Goal: Task Accomplishment & Management: Use online tool/utility

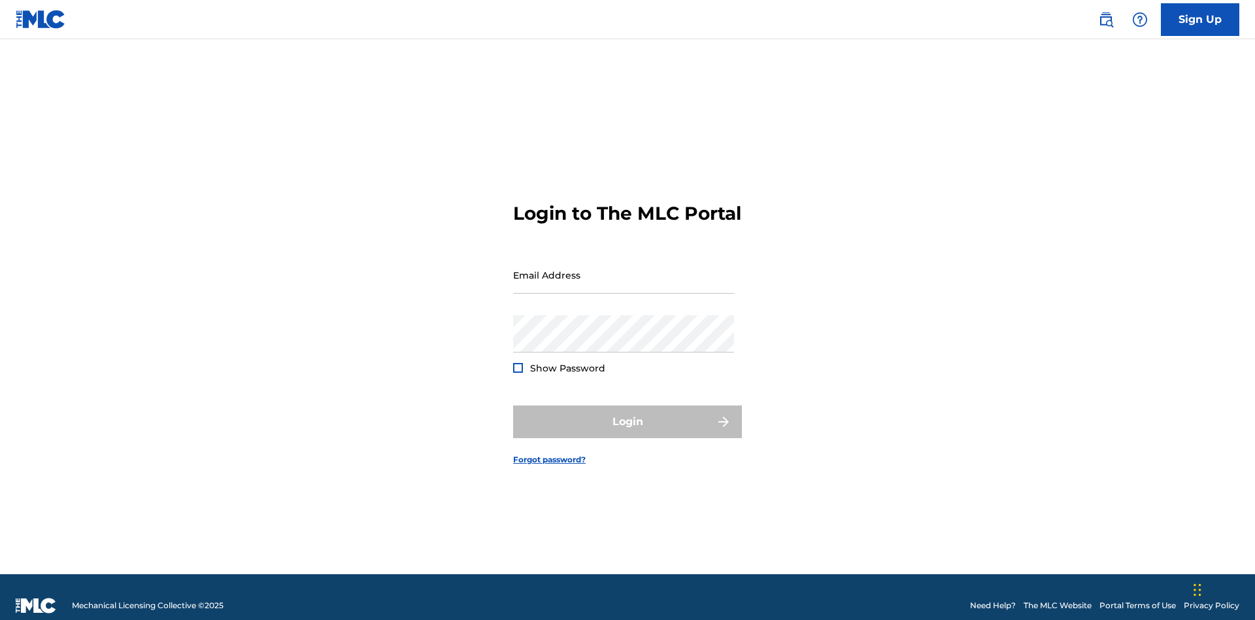
scroll to position [17, 0]
click at [624, 269] on input "Email Address" at bounding box center [623, 274] width 221 height 37
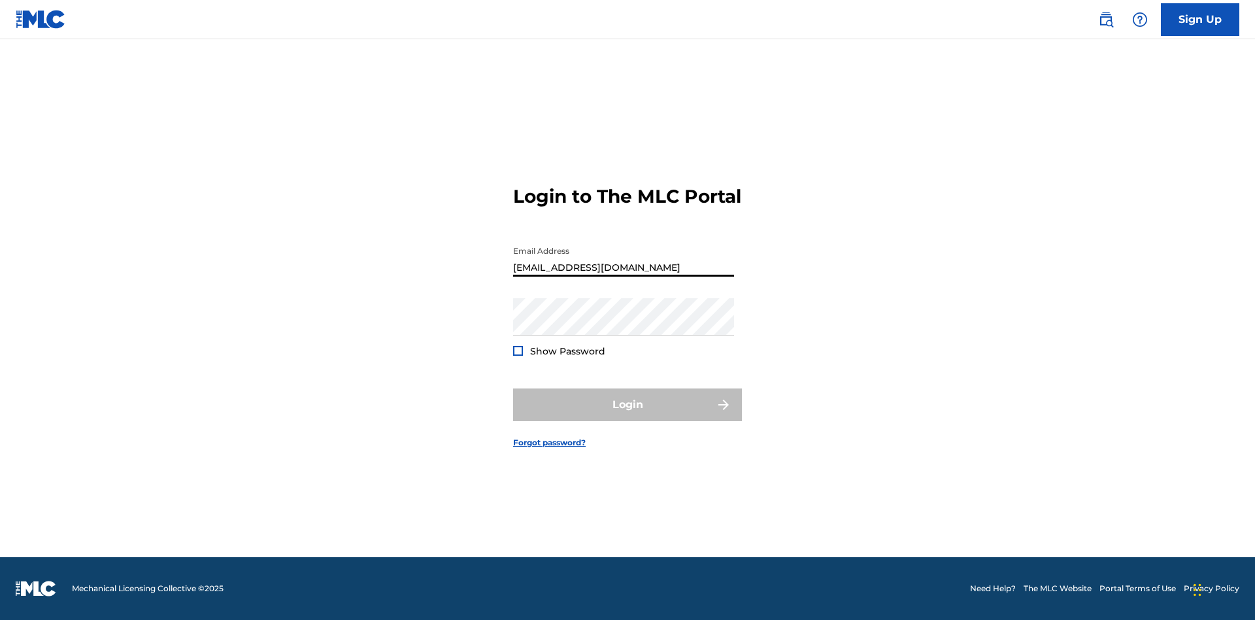
type input "[EMAIL_ADDRESS][DOMAIN_NAME]"
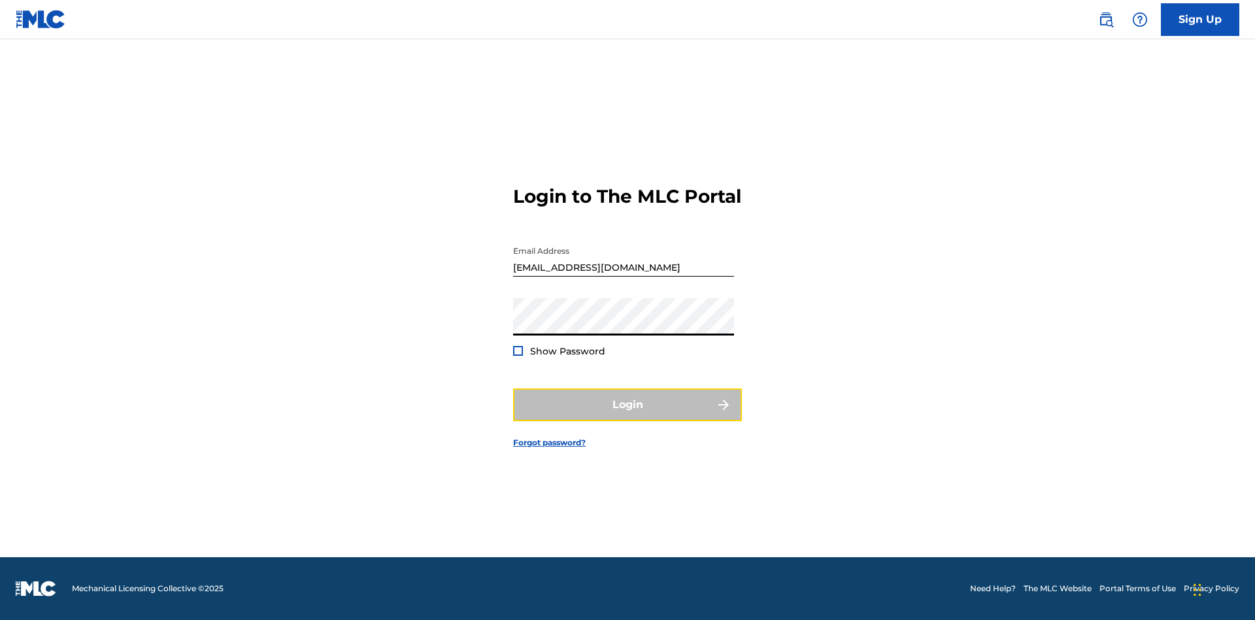
click at [628, 416] on button "Login" at bounding box center [627, 404] width 229 height 33
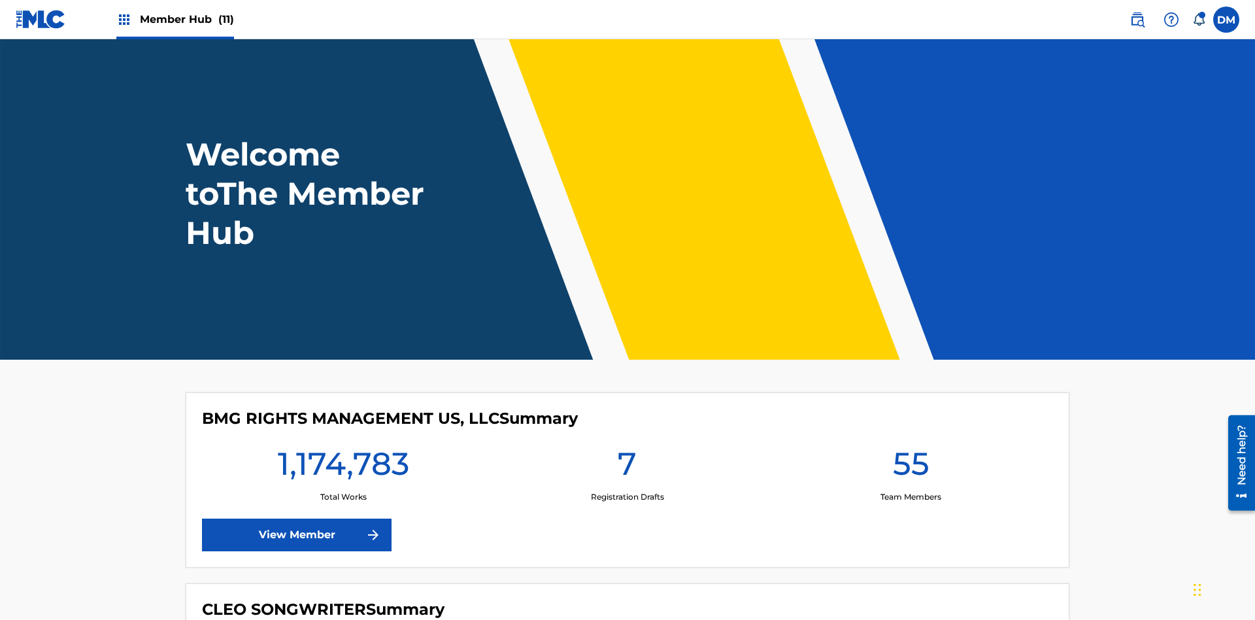
click at [186, 19] on span "Member Hub (11)" at bounding box center [187, 19] width 94 height 15
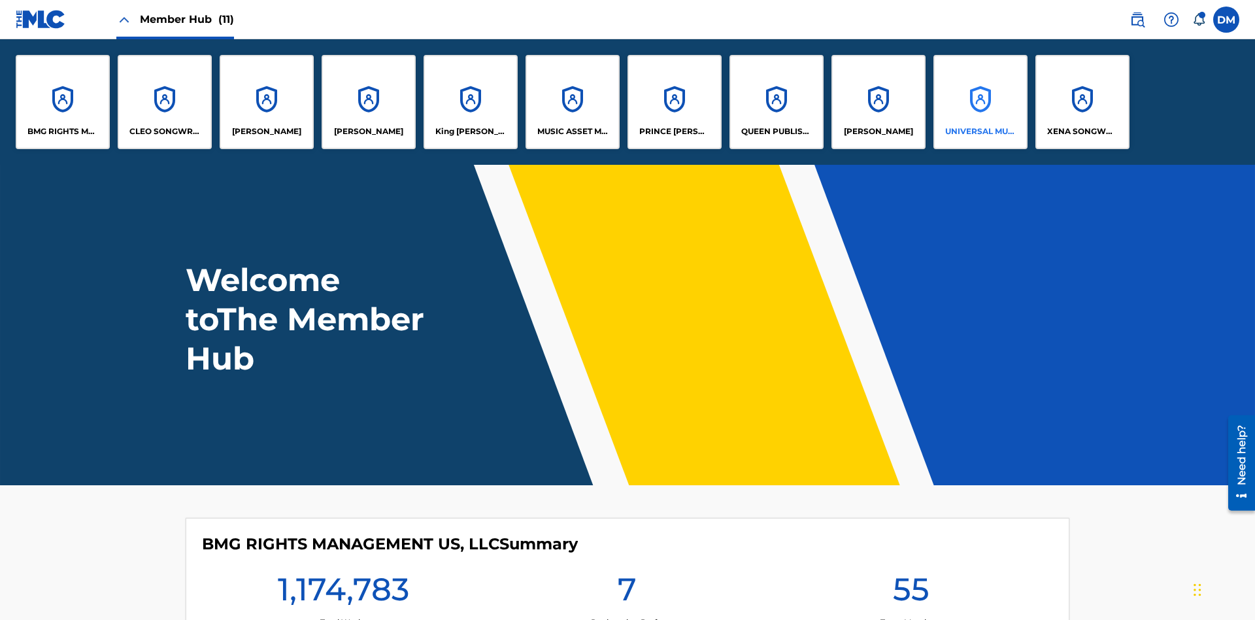
click at [980, 131] on p "UNIVERSAL MUSIC PUB GROUP" at bounding box center [980, 132] width 71 height 12
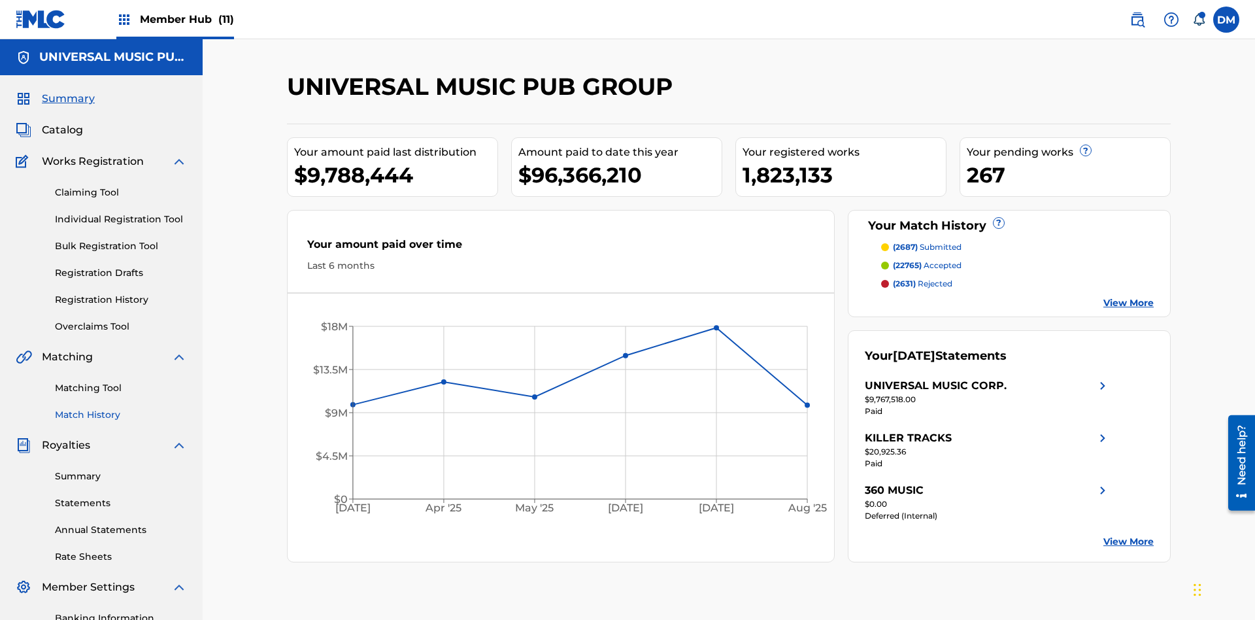
click at [121, 408] on link "Match History" at bounding box center [121, 415] width 132 height 14
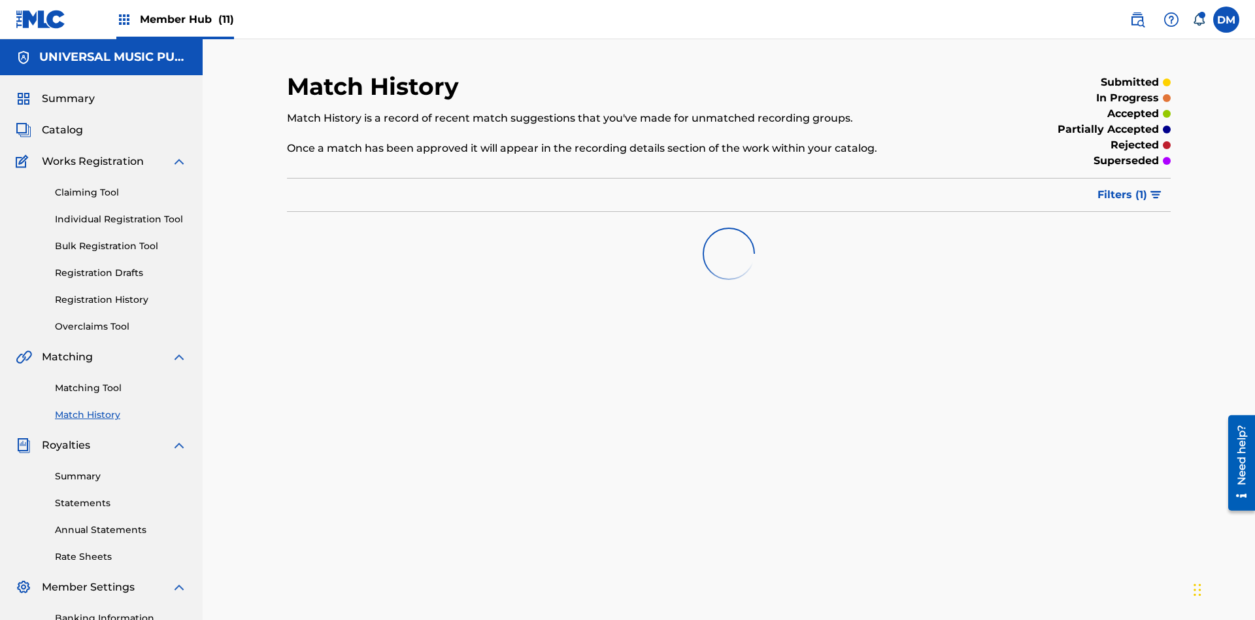
click at [1123, 187] on span "Filters ( 1 )" at bounding box center [1123, 195] width 50 height 16
click at [0, 0] on div at bounding box center [0, 0] width 0 height 0
click at [0, 0] on button "Apply Filters" at bounding box center [0, 0] width 0 height 0
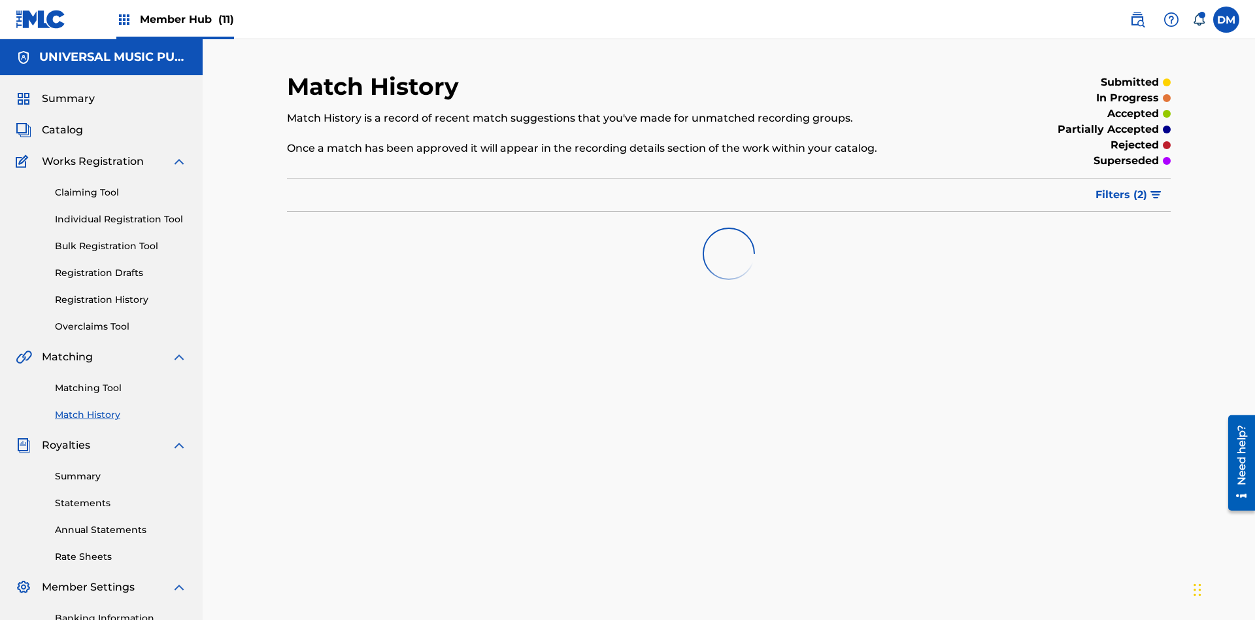
scroll to position [191, 0]
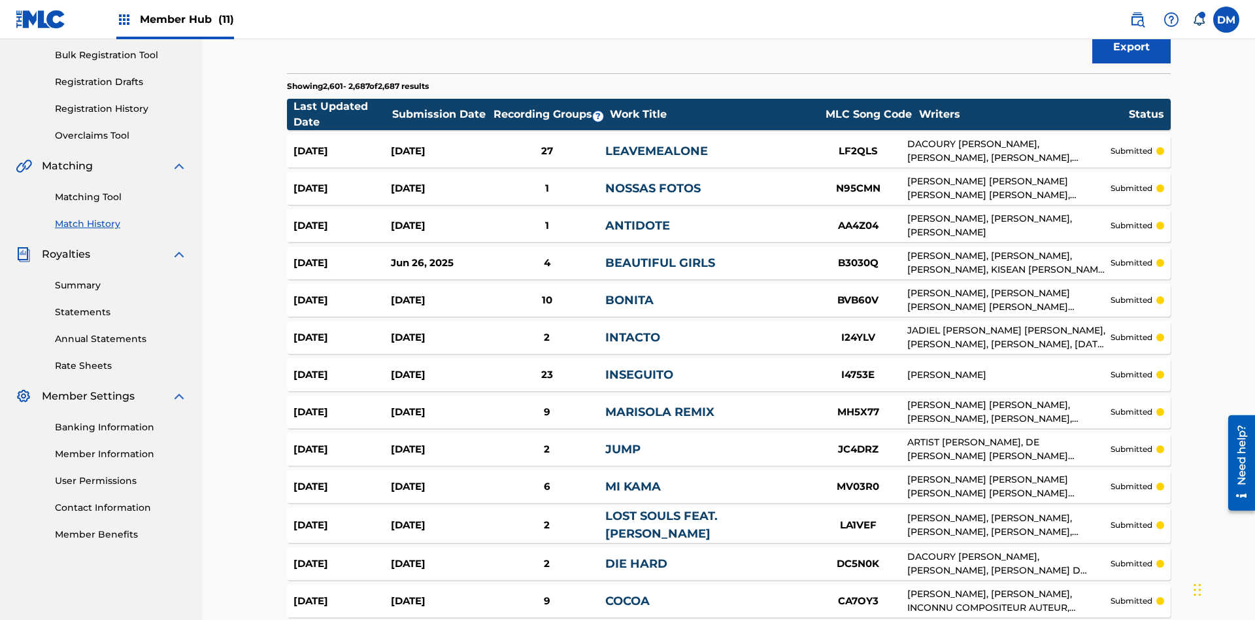
click at [1122, 12] on span "Filters ( 2 )" at bounding box center [1122, 4] width 52 height 16
click at [0, 0] on img at bounding box center [0, 0] width 0 height 0
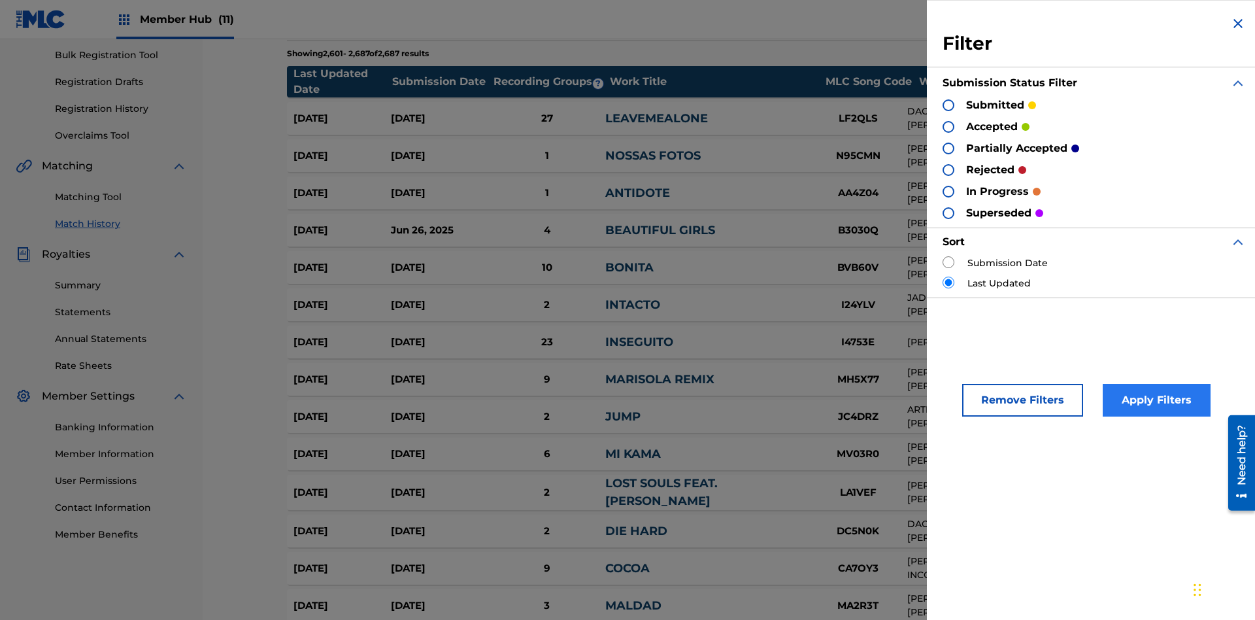
click at [949, 126] on div at bounding box center [949, 127] width 12 height 12
click at [1155, 400] on button "Apply Filters" at bounding box center [1157, 400] width 108 height 33
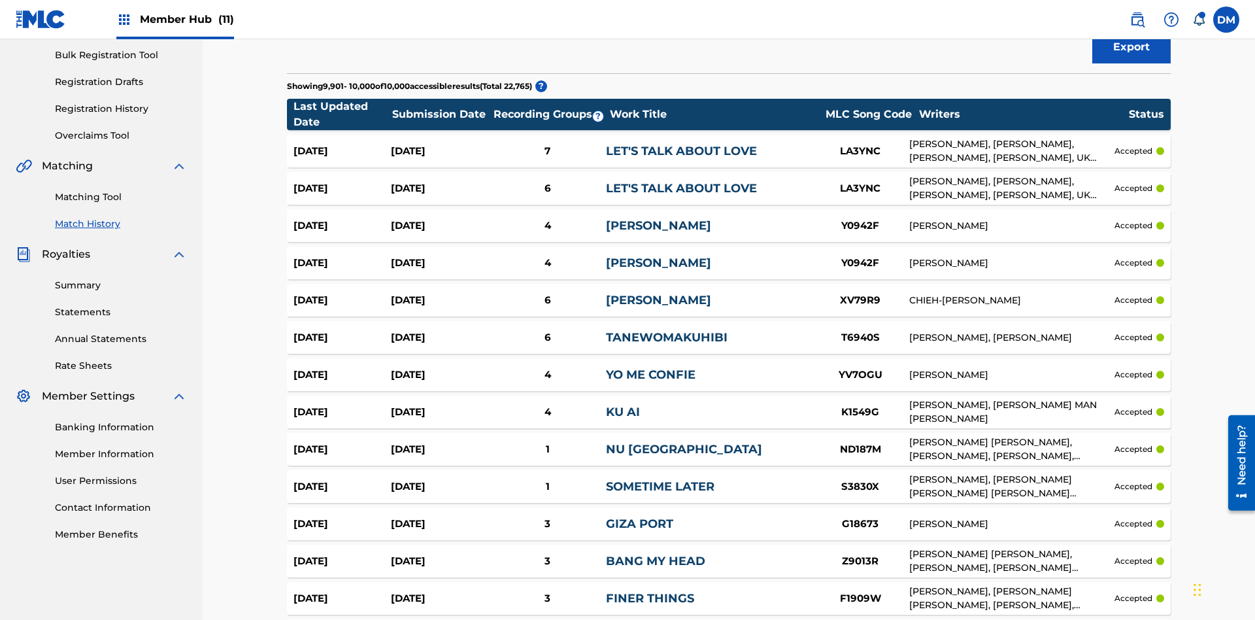
click at [1122, 12] on span "Filters ( 2 )" at bounding box center [1122, 4] width 52 height 16
click at [0, 0] on img at bounding box center [0, 0] width 0 height 0
click at [0, 0] on div at bounding box center [0, 0] width 0 height 0
click at [0, 0] on button "Apply Filters" at bounding box center [0, 0] width 0 height 0
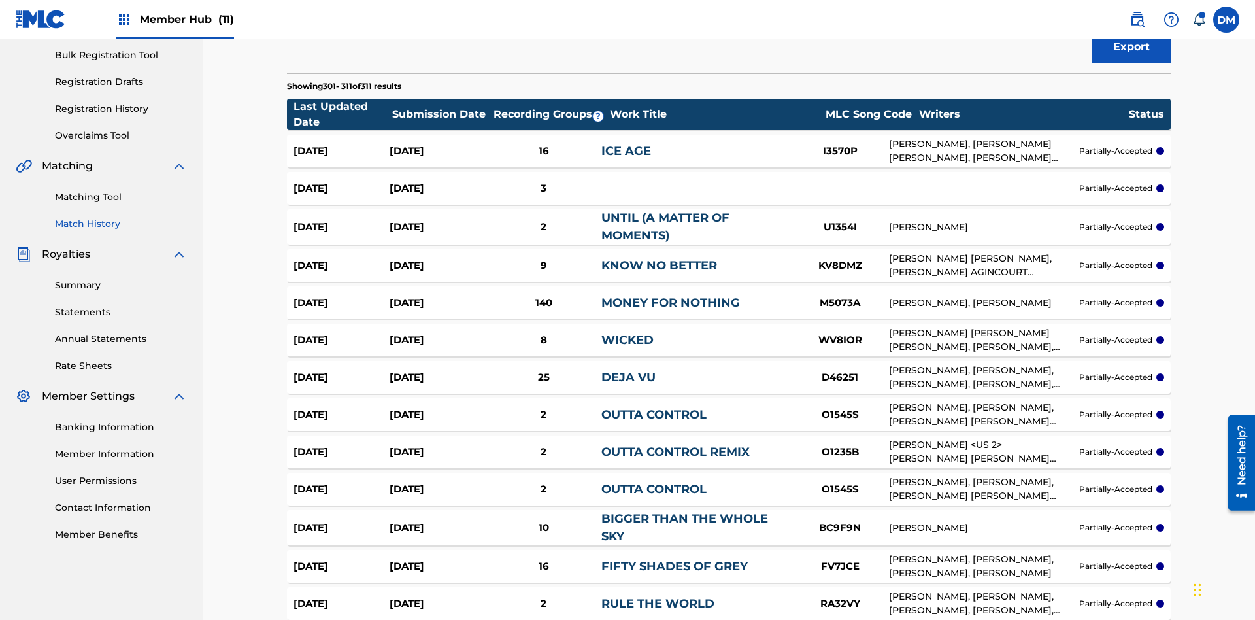
click at [1122, 12] on span "Filters ( 2 )" at bounding box center [1122, 4] width 52 height 16
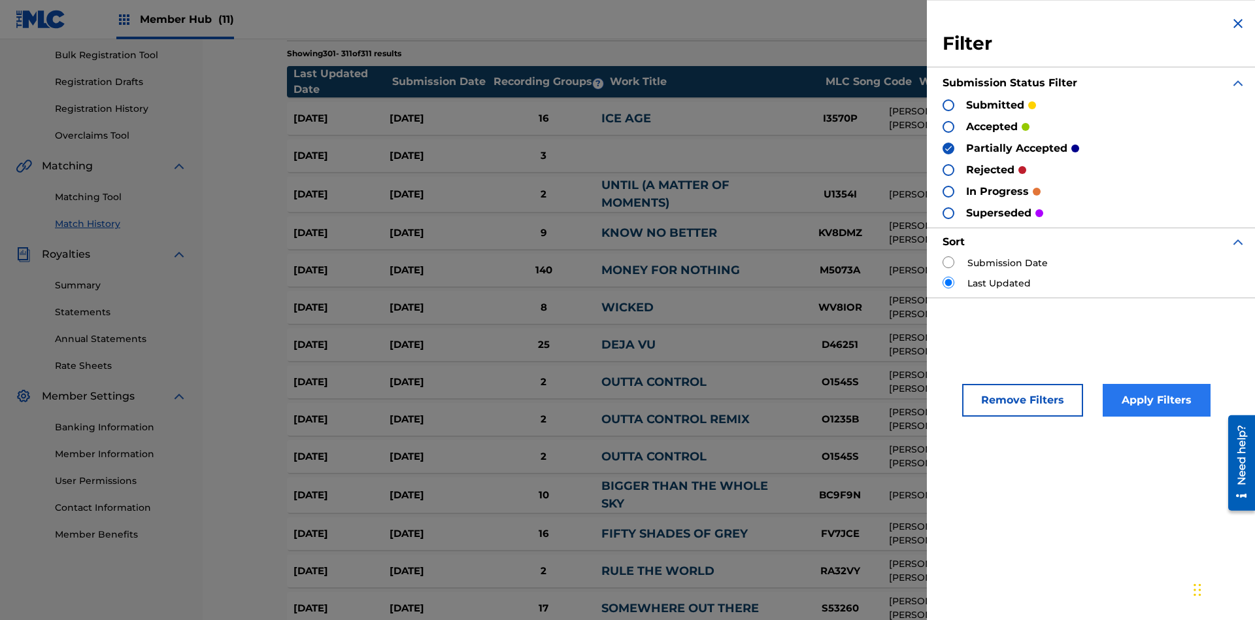
click at [949, 148] on img at bounding box center [948, 148] width 9 height 9
click at [949, 169] on div at bounding box center [949, 170] width 12 height 12
click at [1155, 400] on button "Apply Filters" at bounding box center [1157, 400] width 108 height 33
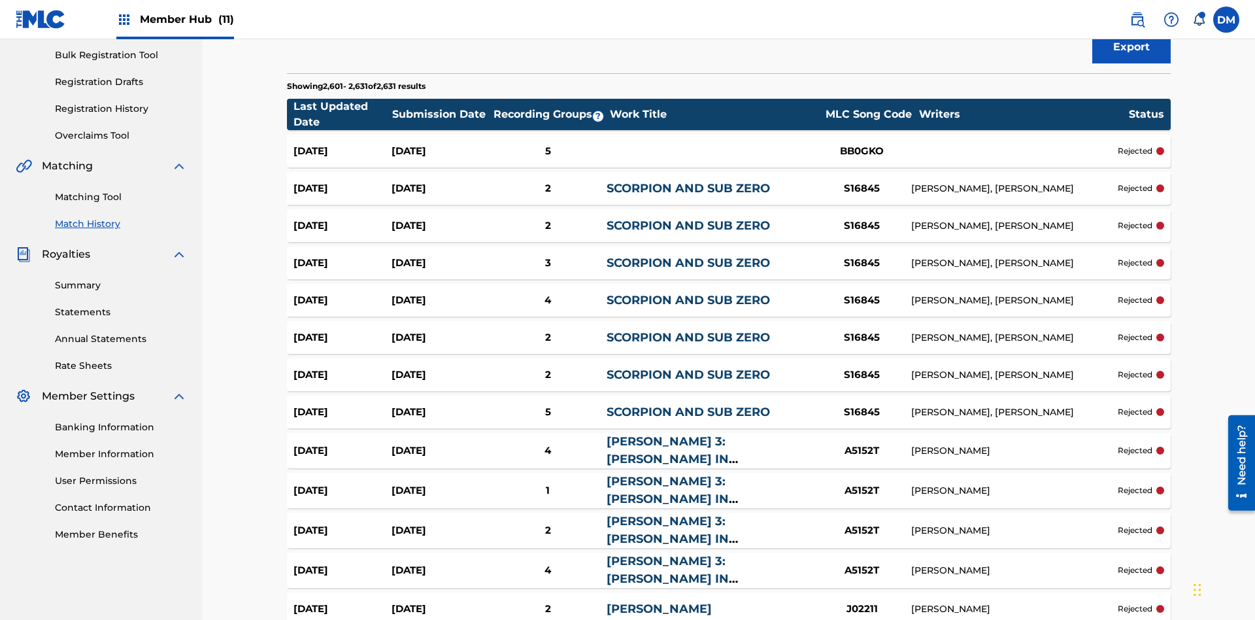
click at [1122, 12] on span "Filters ( 2 )" at bounding box center [1122, 4] width 52 height 16
click at [0, 0] on img at bounding box center [0, 0] width 0 height 0
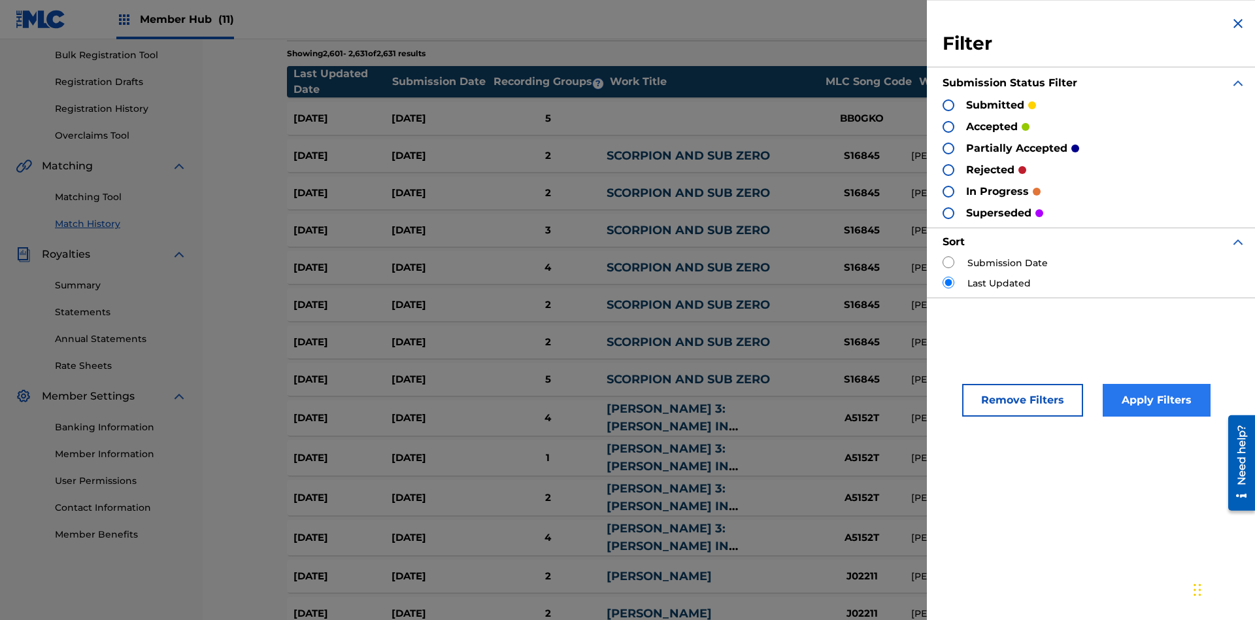
click at [949, 212] on div at bounding box center [949, 213] width 12 height 12
click at [1155, 400] on button "Apply Filters" at bounding box center [1157, 400] width 108 height 33
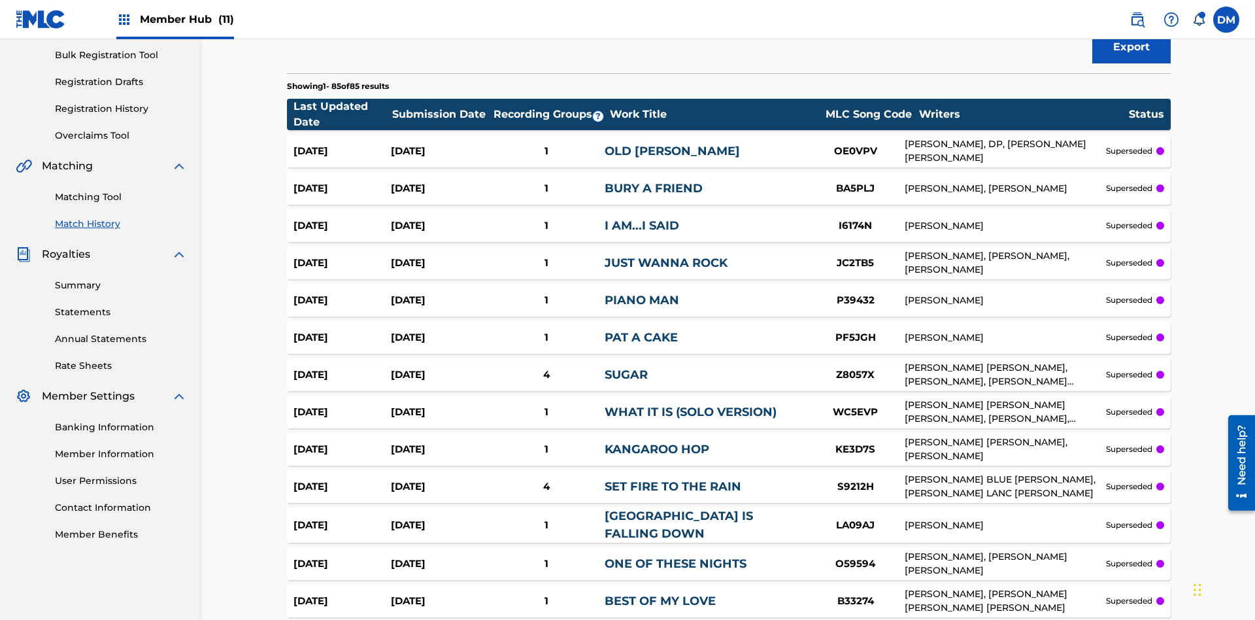
click at [1122, 12] on span "Filters ( 2 )" at bounding box center [1122, 4] width 52 height 16
click at [0, 0] on div at bounding box center [0, 0] width 0 height 0
click at [0, 0] on button "Apply Filters" at bounding box center [0, 0] width 0 height 0
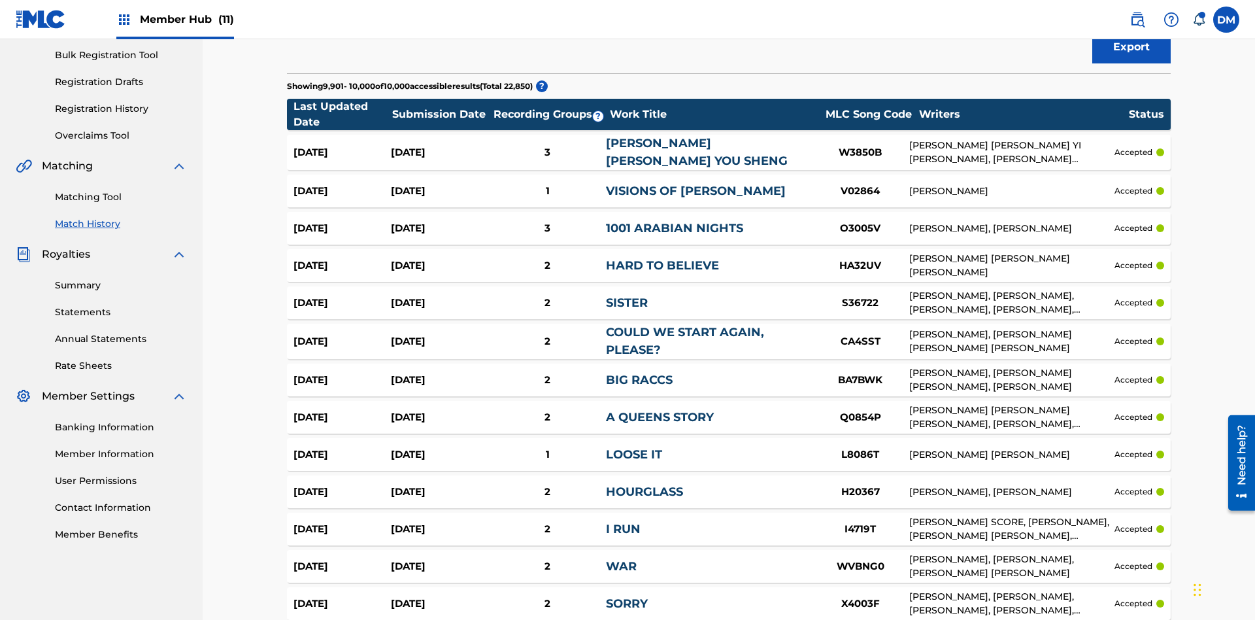
click at [1122, 12] on span "Filters ( 3 )" at bounding box center [1122, 4] width 52 height 16
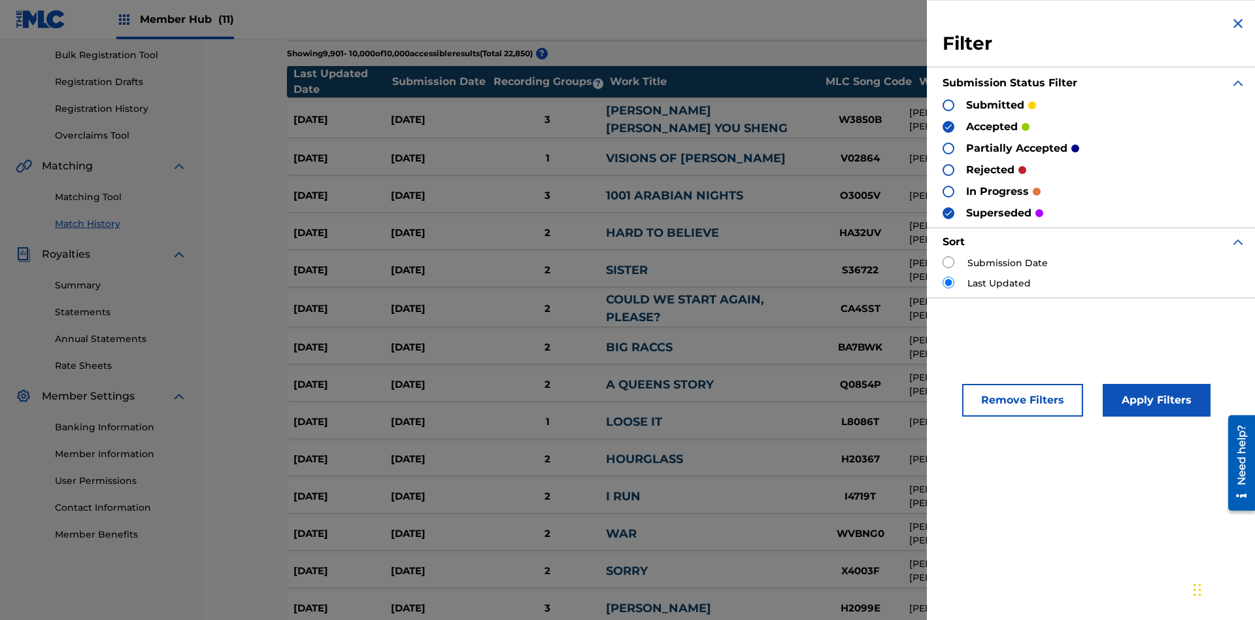
click at [949, 212] on img at bounding box center [948, 213] width 9 height 9
click at [949, 126] on img at bounding box center [948, 126] width 9 height 9
click at [949, 148] on div at bounding box center [949, 149] width 12 height 12
click at [949, 169] on div at bounding box center [949, 170] width 12 height 12
click at [1155, 400] on button "Apply Filters" at bounding box center [1157, 400] width 108 height 33
